Goal: Task Accomplishment & Management: Use online tool/utility

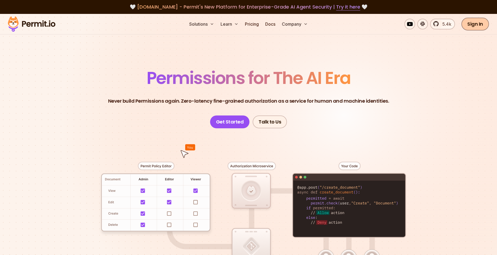
click at [478, 23] on link "Sign In" at bounding box center [476, 24] width 28 height 13
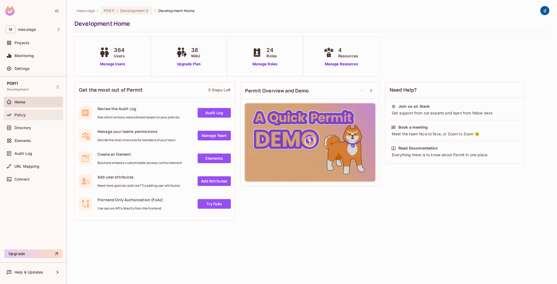
click at [13, 114] on div at bounding box center [10, 115] width 9 height 6
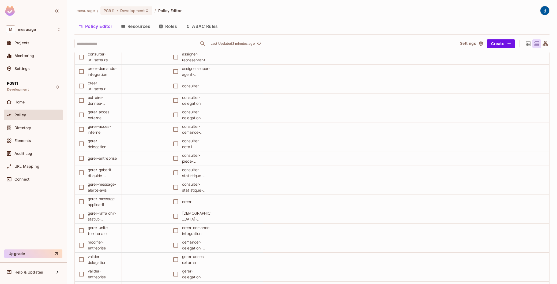
scroll to position [1548, 0]
